Goal: Navigation & Orientation: Find specific page/section

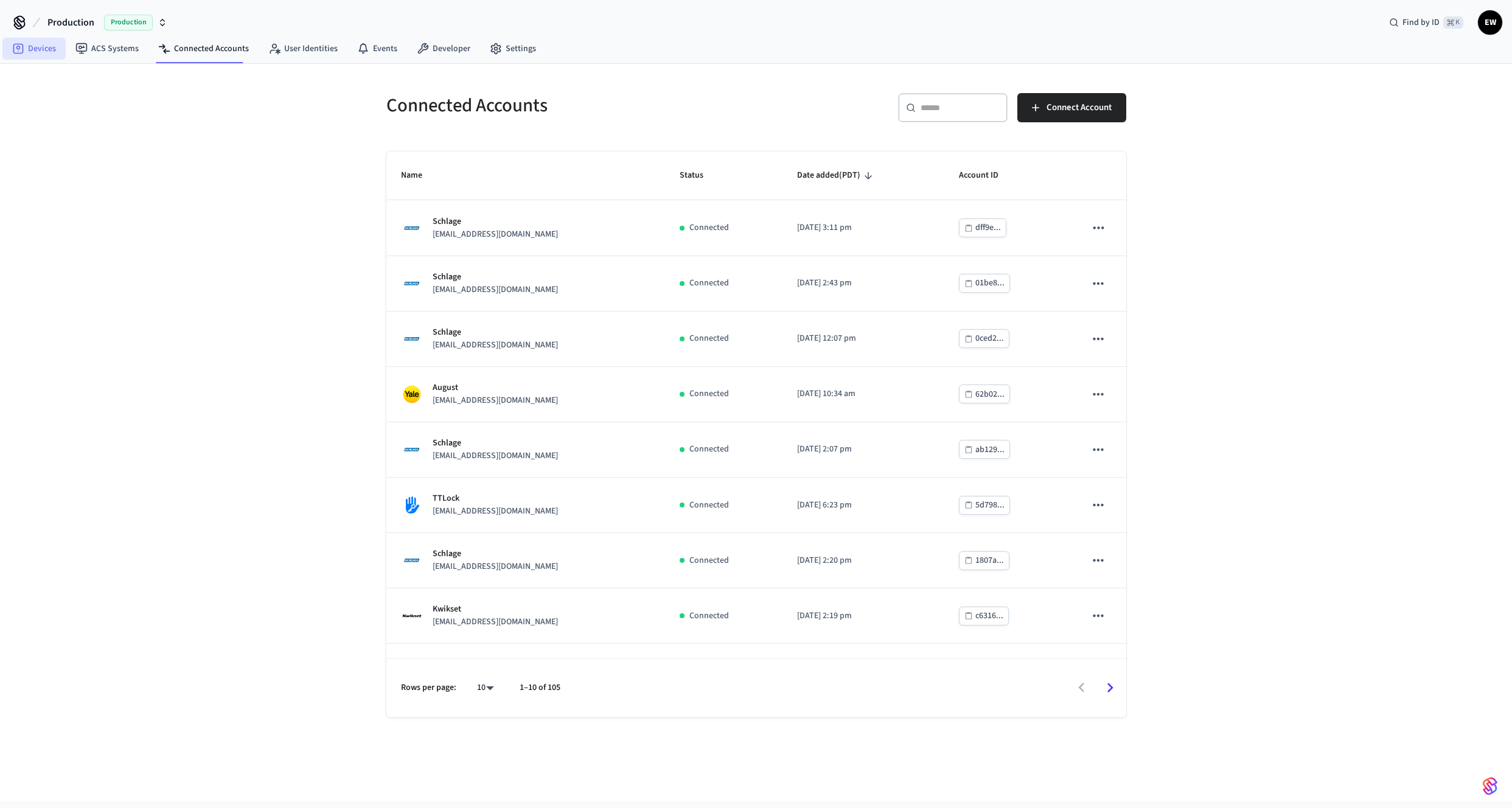
click at [47, 57] on link "Devices" at bounding box center [33, 48] width 63 height 22
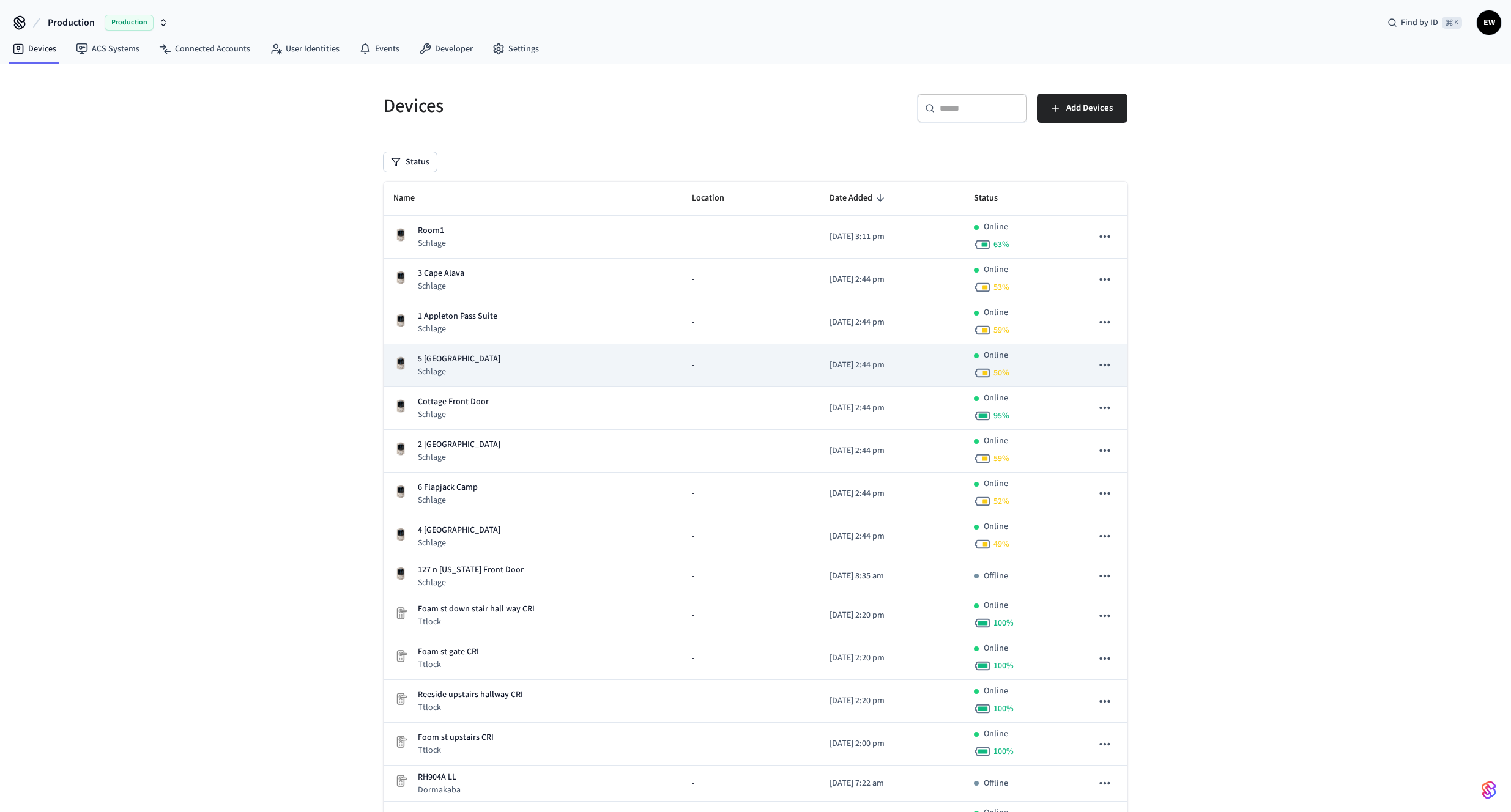
click at [549, 375] on div "5 Elwha Valley Schlage" at bounding box center [533, 365] width 279 height 25
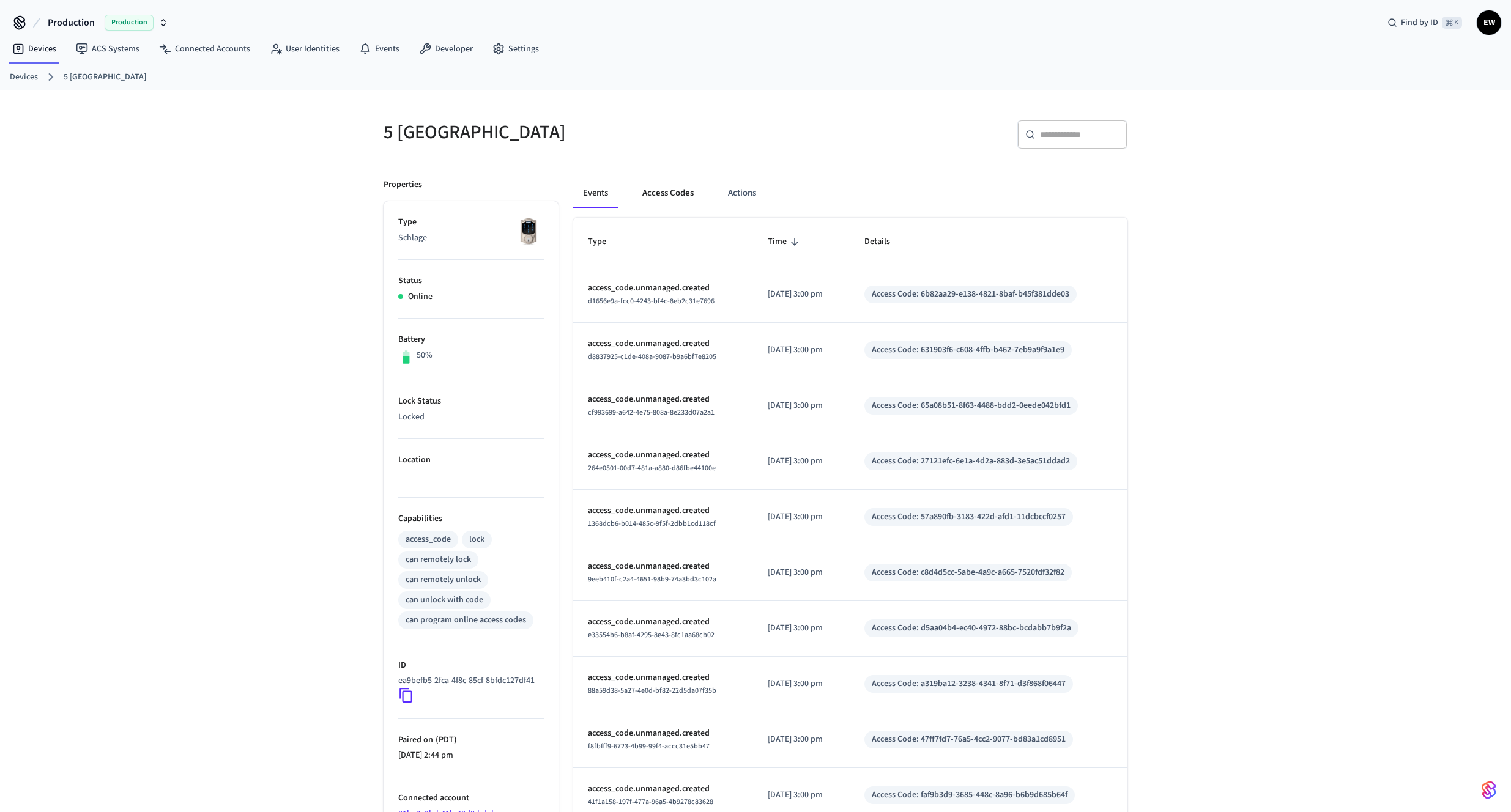
click at [688, 196] on button "Access Codes" at bounding box center [668, 193] width 71 height 30
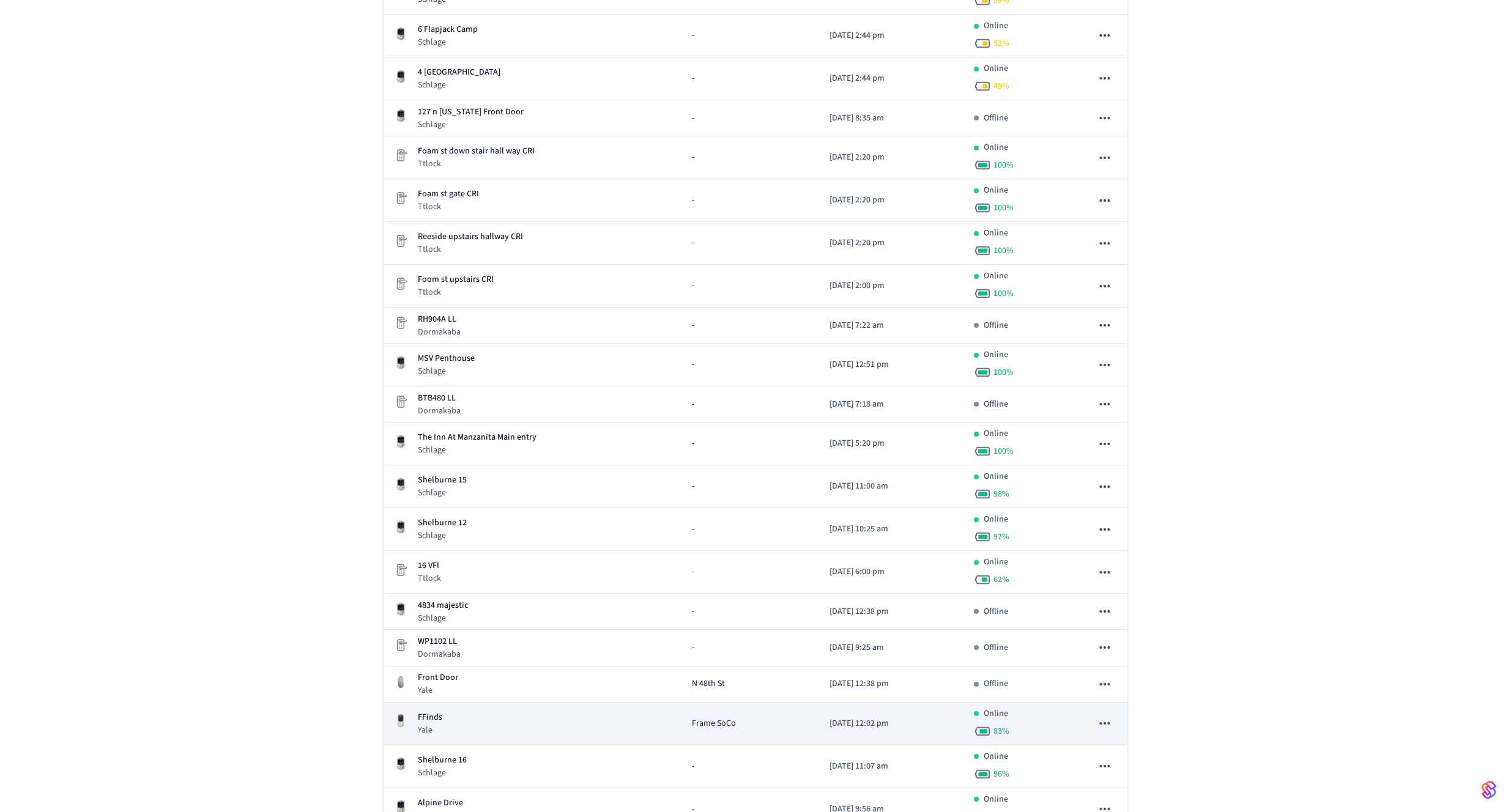
scroll to position [608, 0]
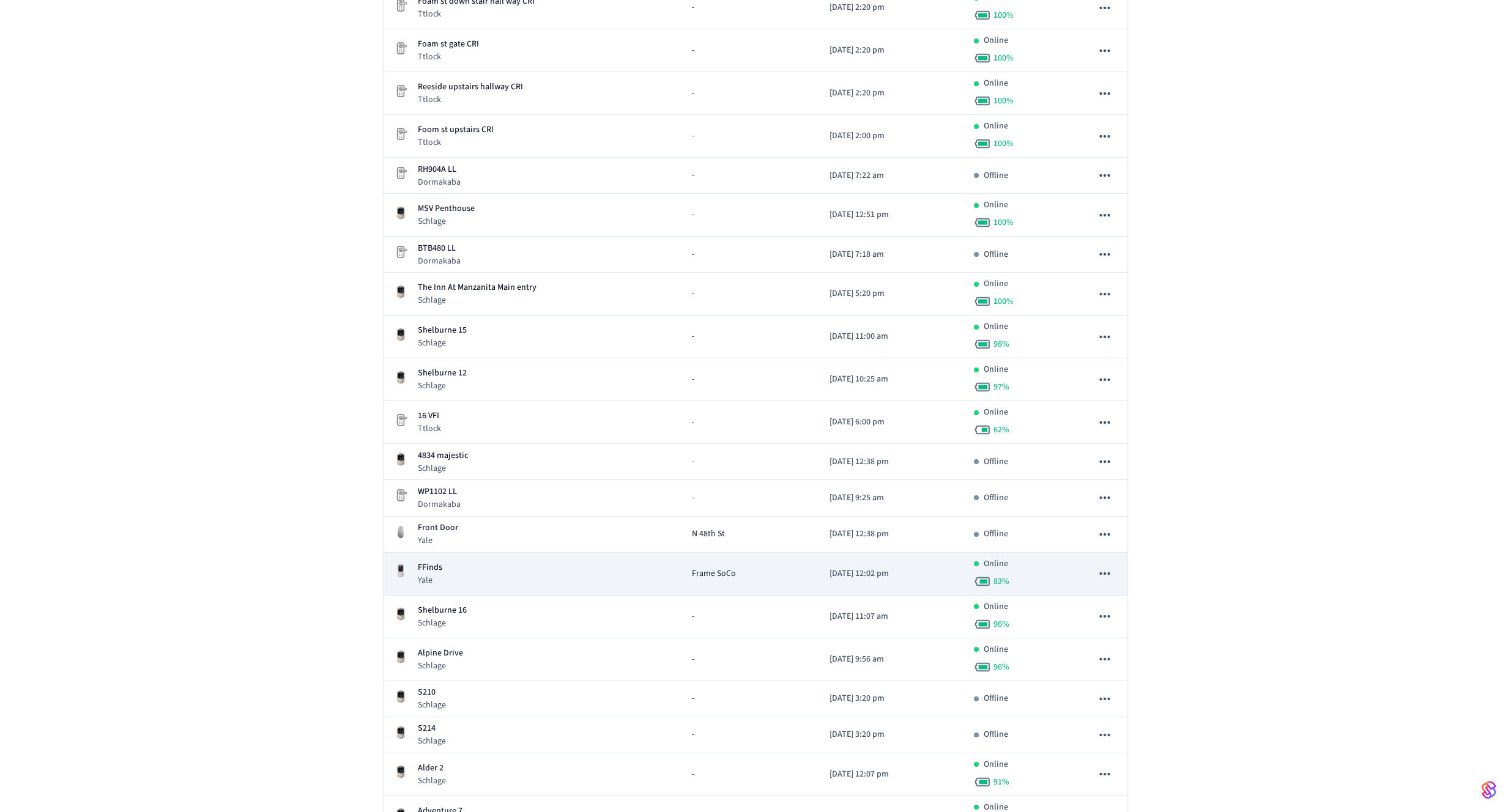
click at [570, 577] on div "FFinds Yale" at bounding box center [533, 573] width 279 height 25
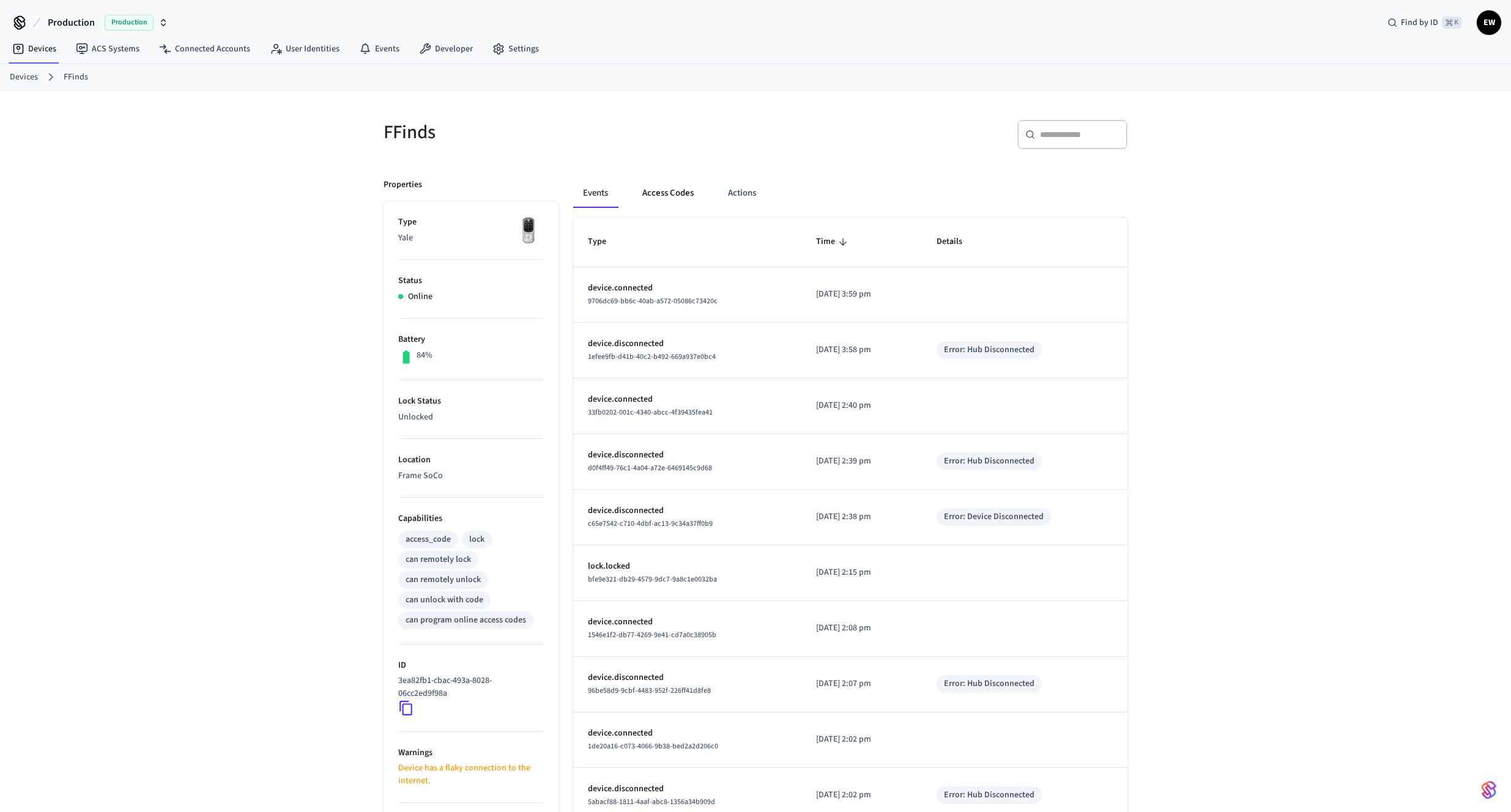
click at [678, 190] on button "Access Codes" at bounding box center [668, 193] width 71 height 30
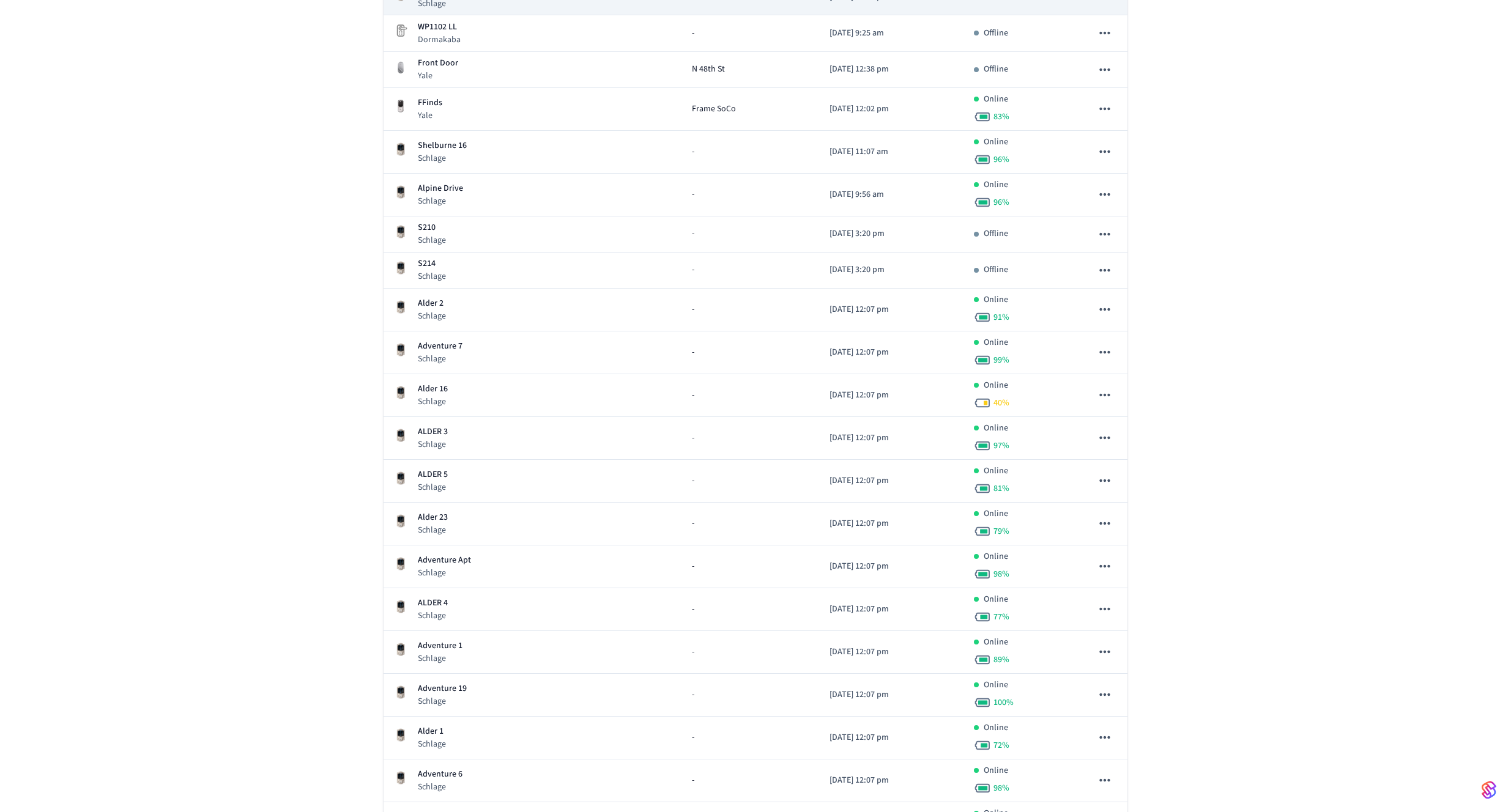
scroll to position [1212, 0]
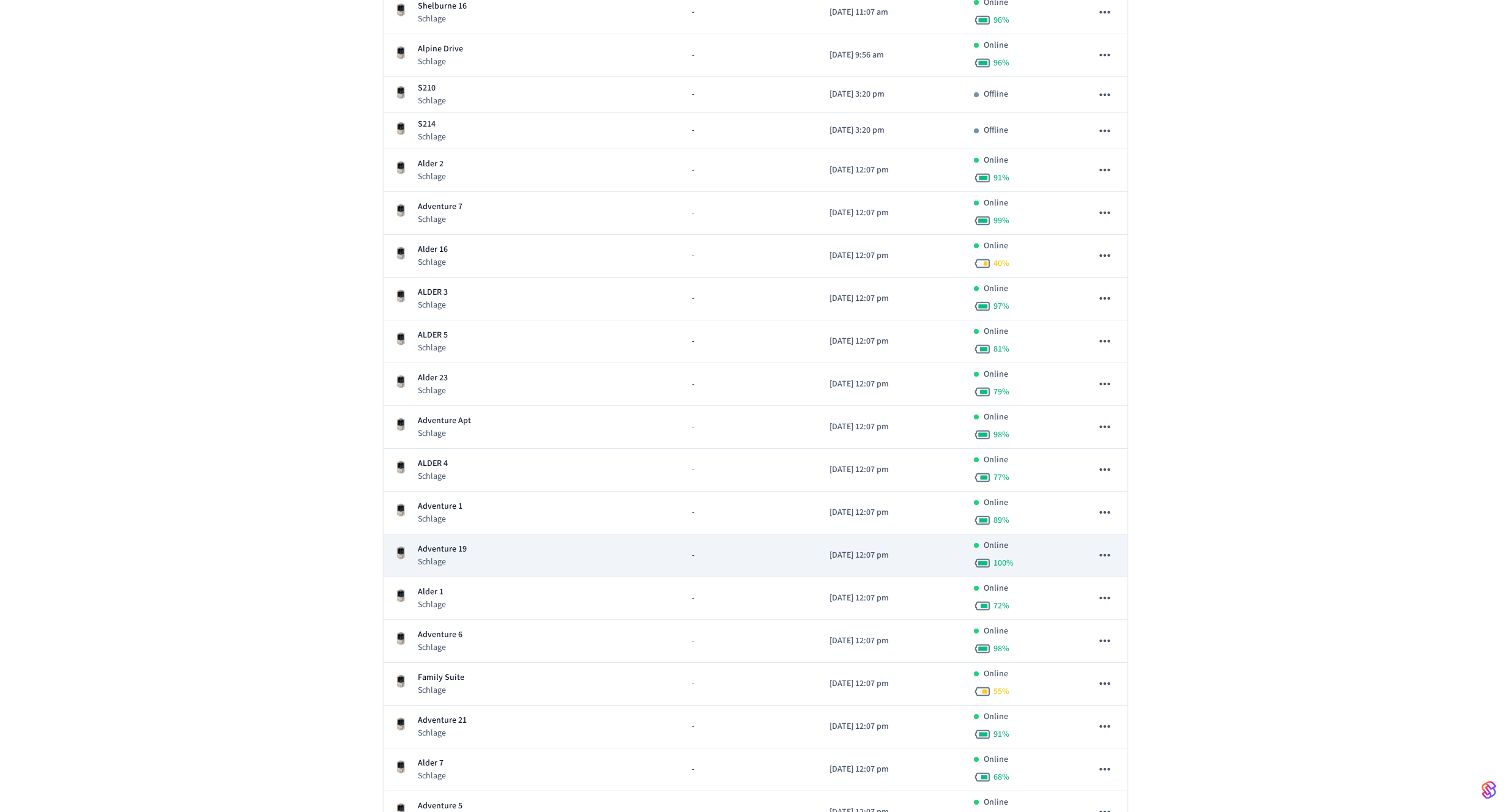
click at [601, 535] on td "Adventure 19 Schlage" at bounding box center [532, 555] width 298 height 42
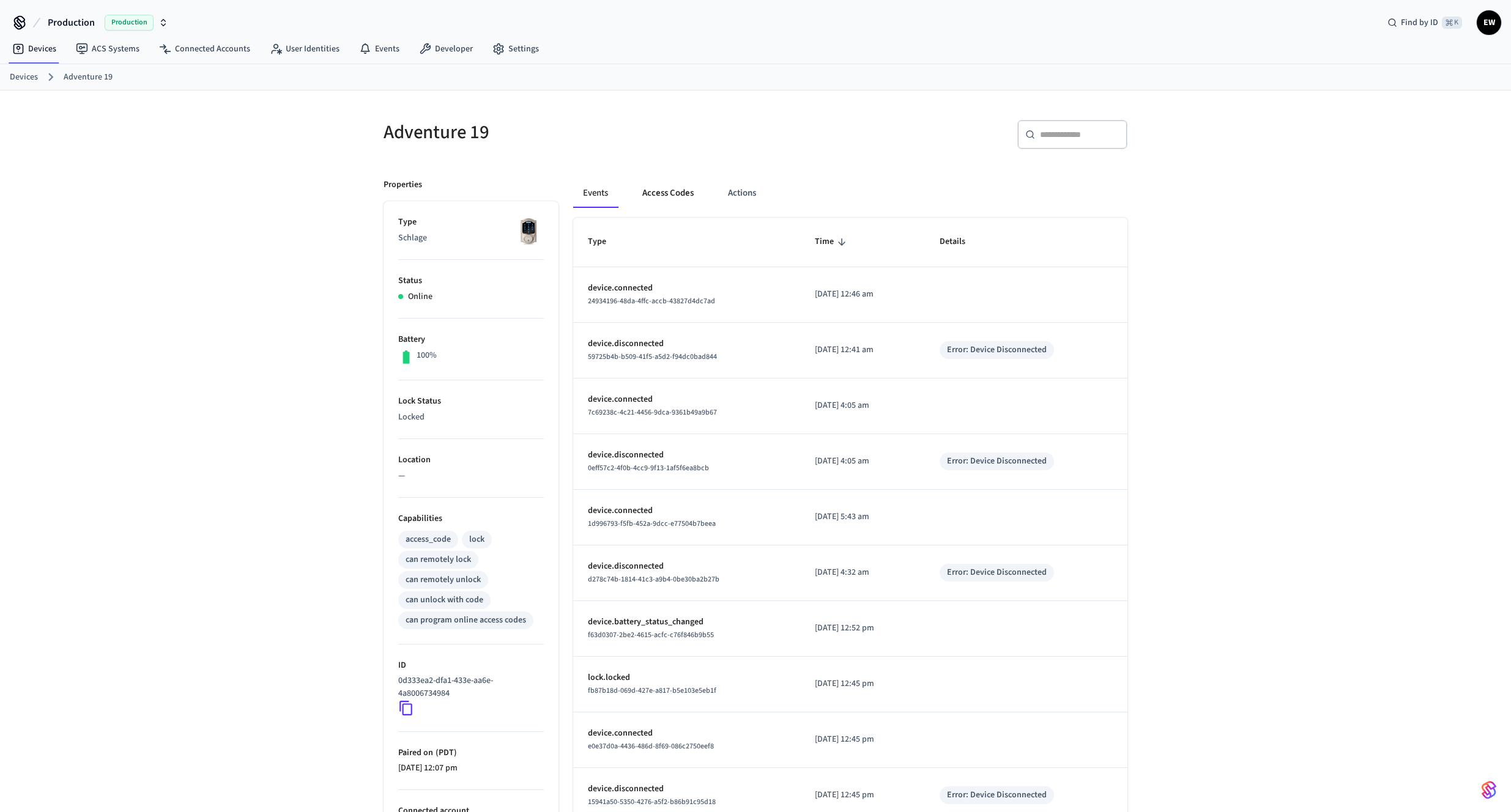
click at [690, 197] on button "Access Codes" at bounding box center [668, 193] width 71 height 30
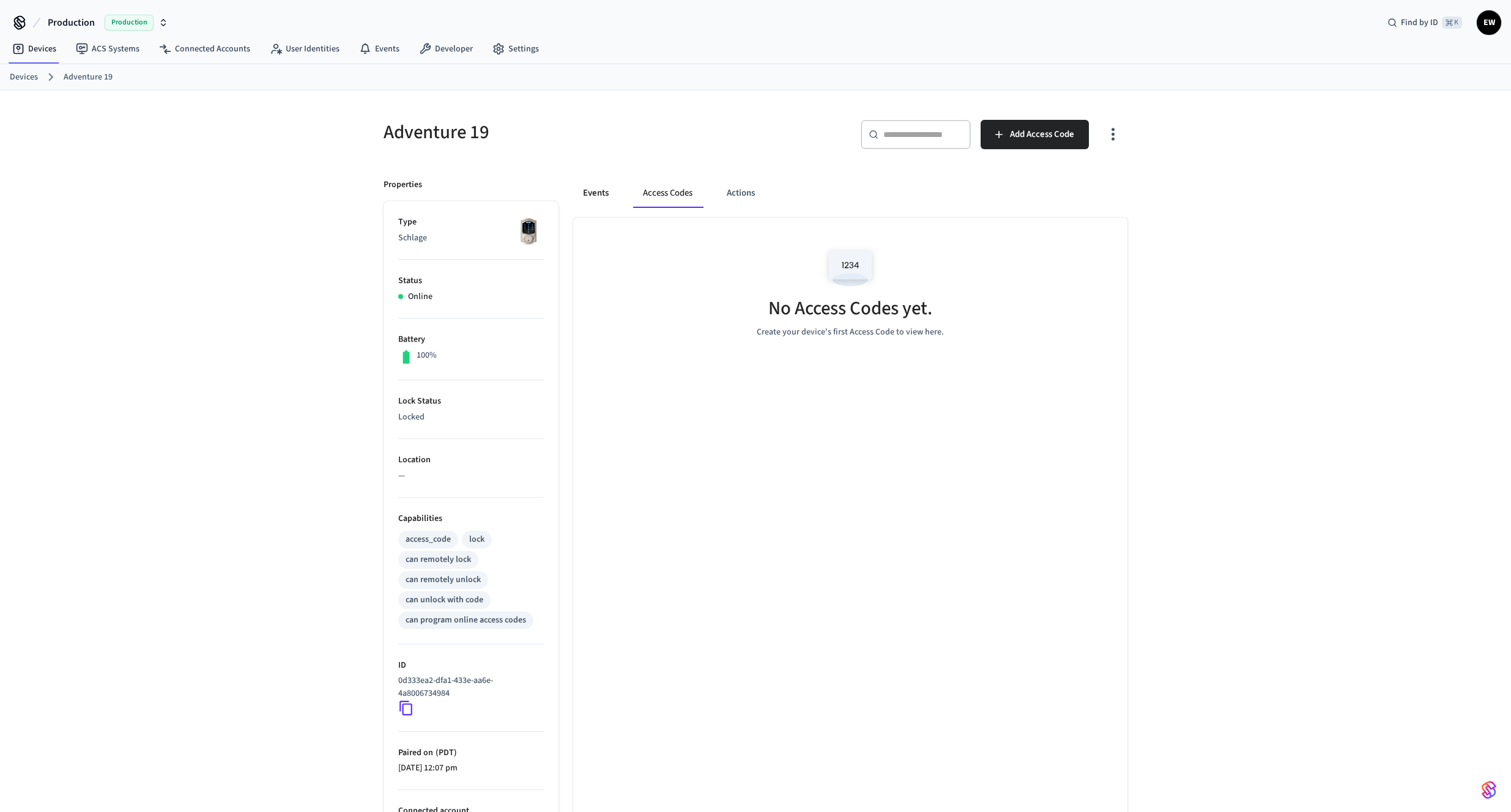
click at [600, 192] on button "Events" at bounding box center [596, 193] width 45 height 30
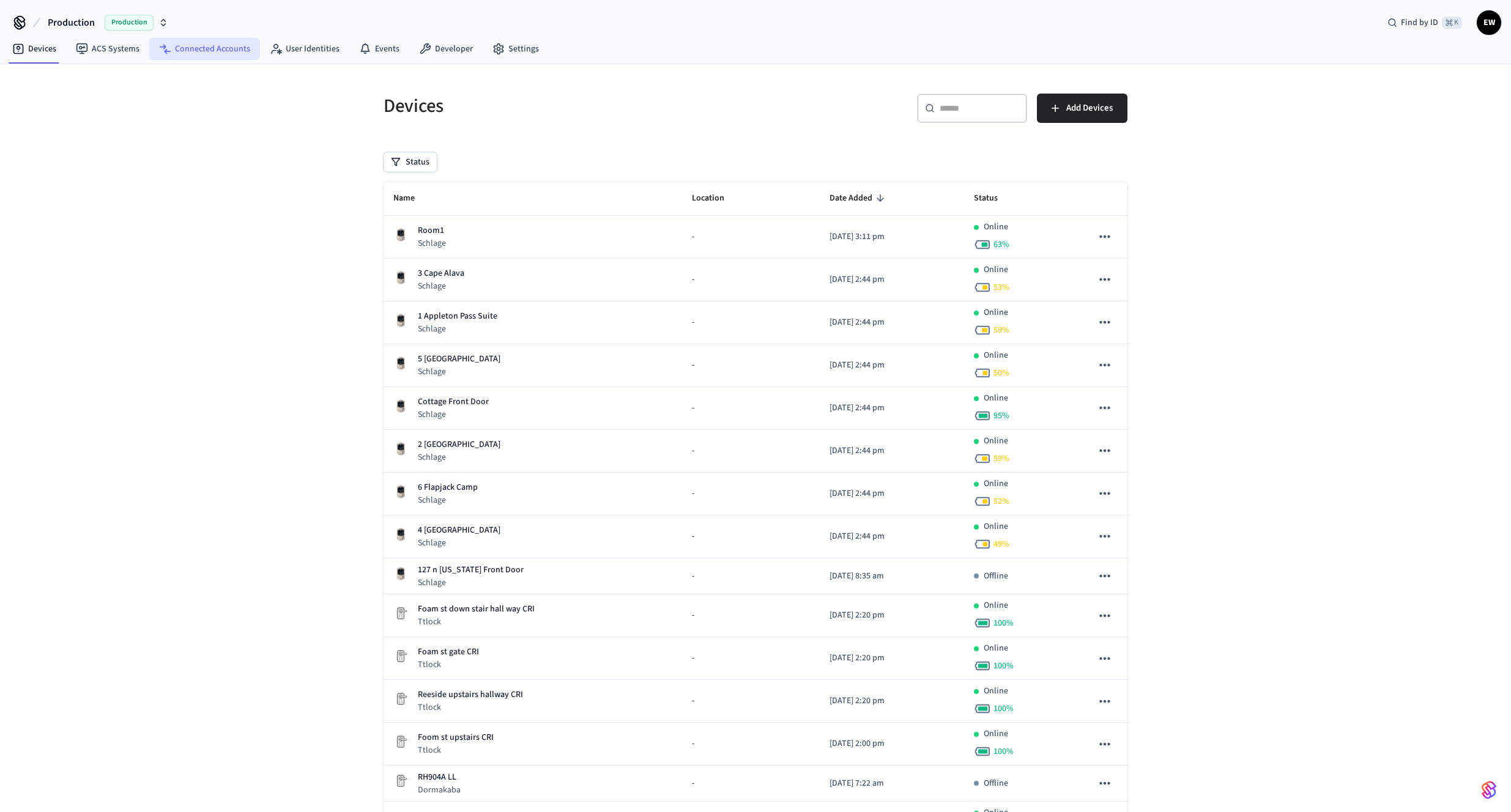
click at [208, 53] on link "Connected Accounts" at bounding box center [204, 48] width 111 height 22
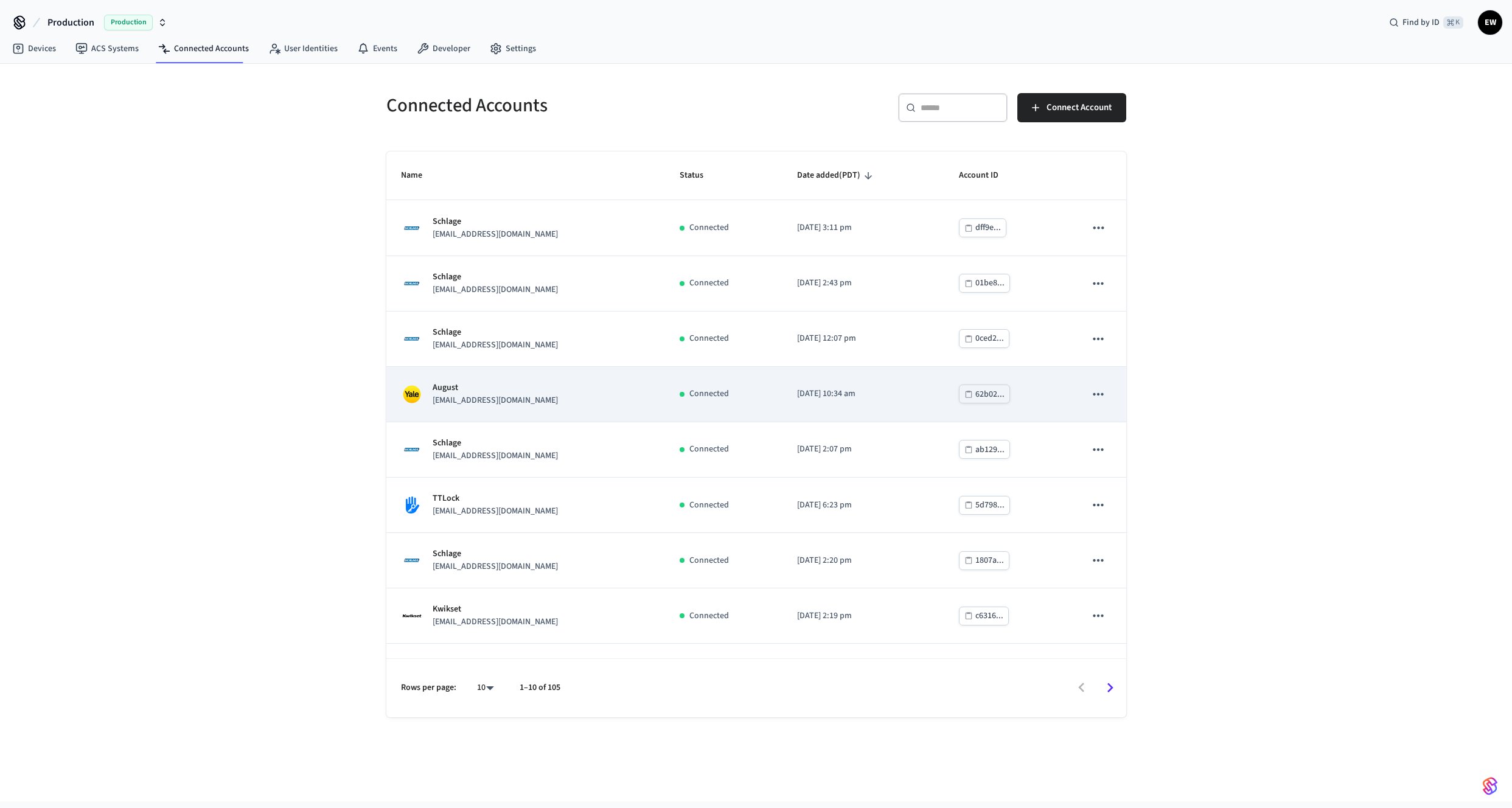
click at [556, 402] on div "August [EMAIL_ADDRESS][DOMAIN_NAME]" at bounding box center [526, 394] width 250 height 26
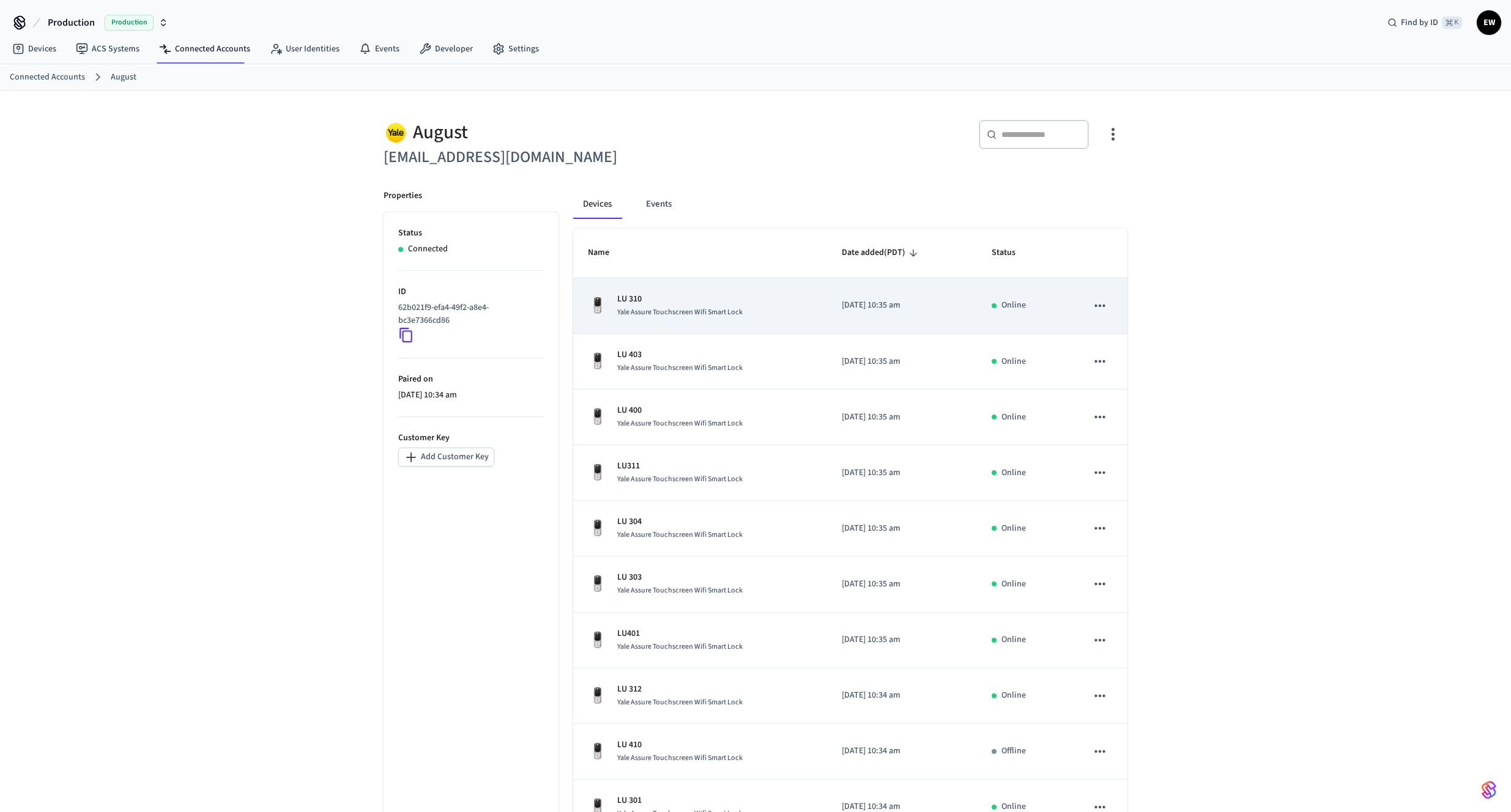
click at [701, 311] on span "Yale Assure Touchscreen Wifi Smart Lock" at bounding box center [680, 312] width 125 height 10
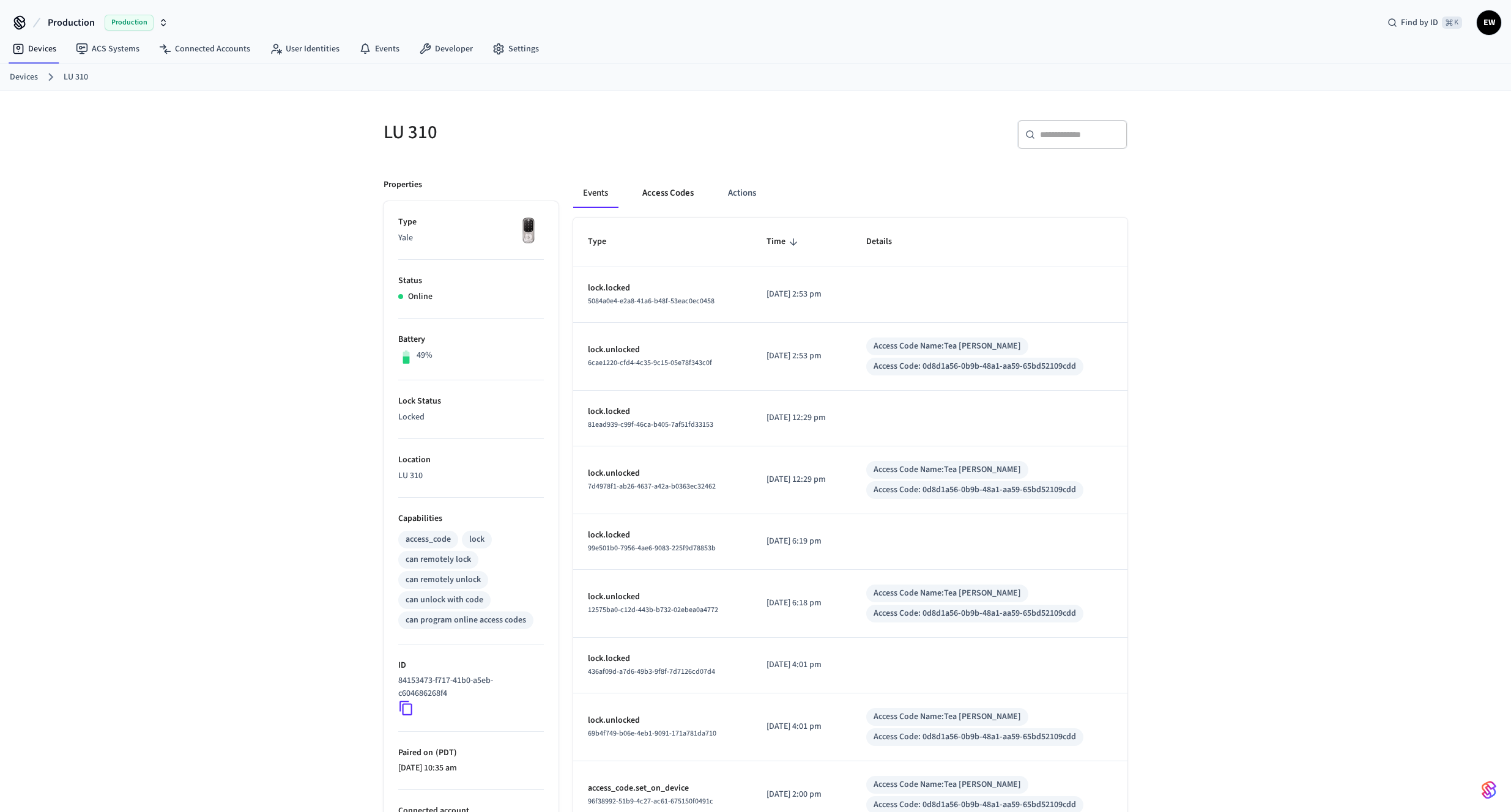
click at [688, 188] on button "Access Codes" at bounding box center [668, 193] width 71 height 30
